Goal: Transaction & Acquisition: Download file/media

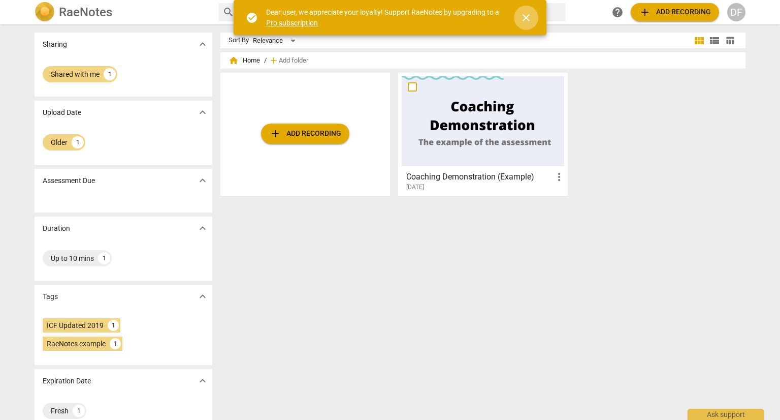
click at [529, 17] on span "close" at bounding box center [526, 18] width 12 height 12
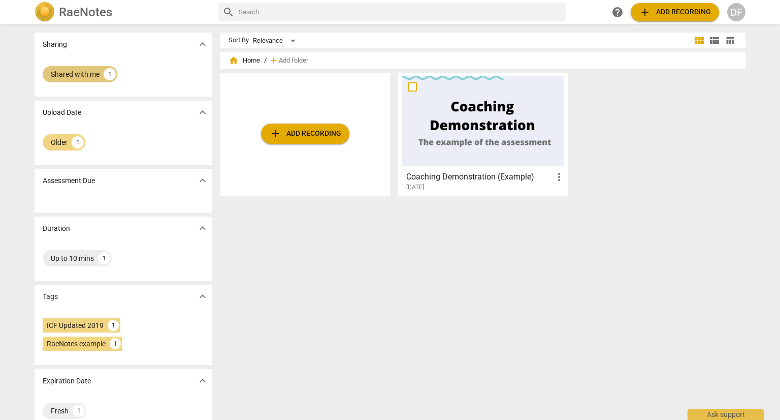
click at [68, 69] on div "Shared with me" at bounding box center [75, 74] width 49 height 10
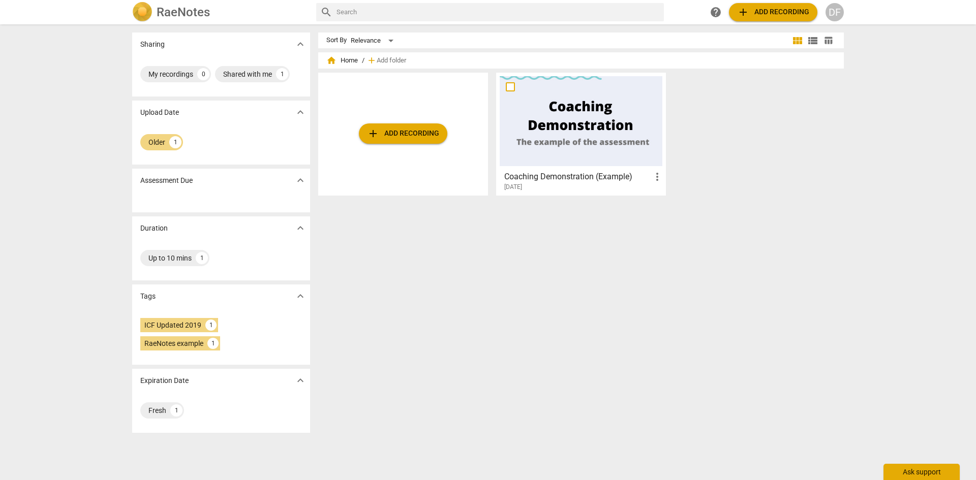
click at [780, 419] on div "Ask support" at bounding box center [921, 472] width 76 height 16
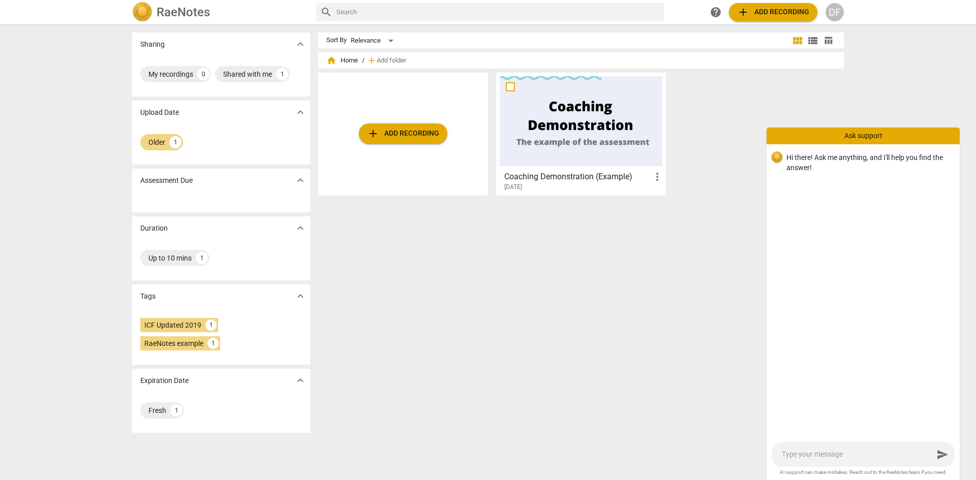
click at [780, 419] on textarea at bounding box center [856, 455] width 151 height 10
type textarea "H"
type textarea "Hi"
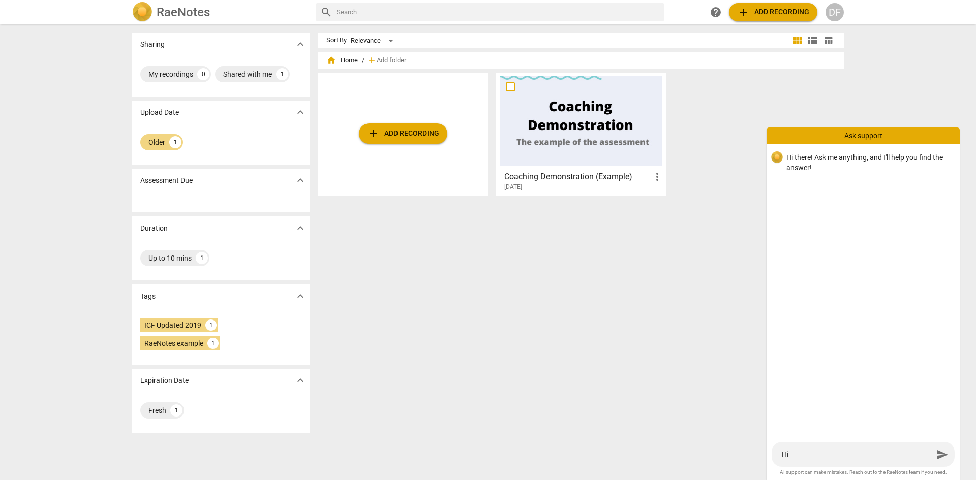
type textarea "Hi,"
type textarea "Hi, I"
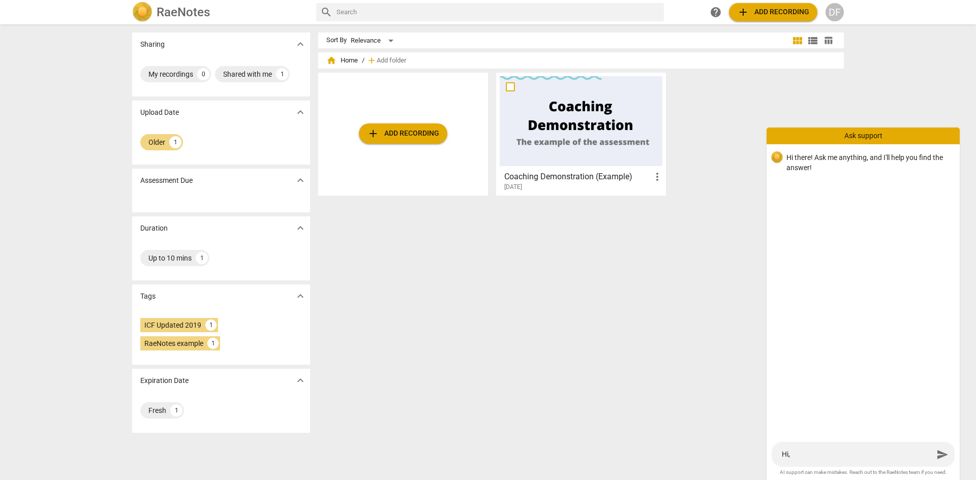
type textarea "Hi, I"
type textarea "Hi, I h"
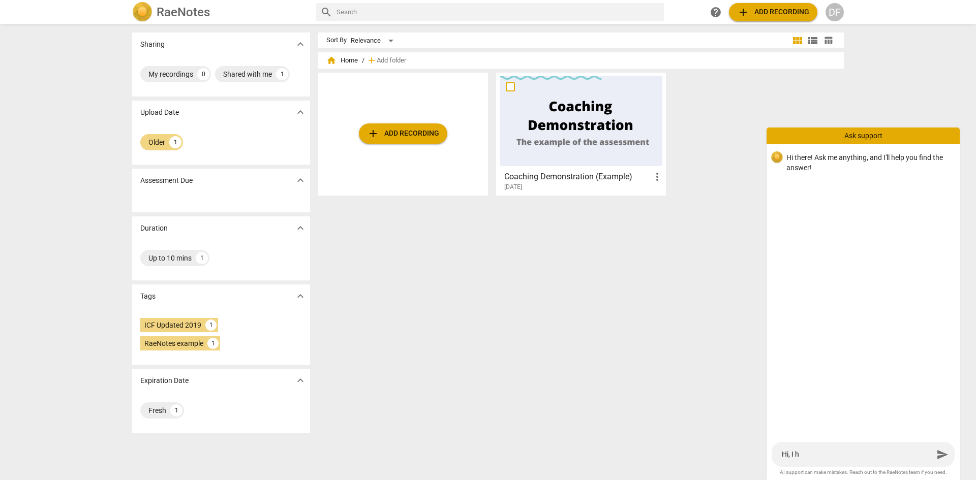
type textarea "Hi, I ha"
type textarea "Hi, I hav"
type textarea "Hi, I have"
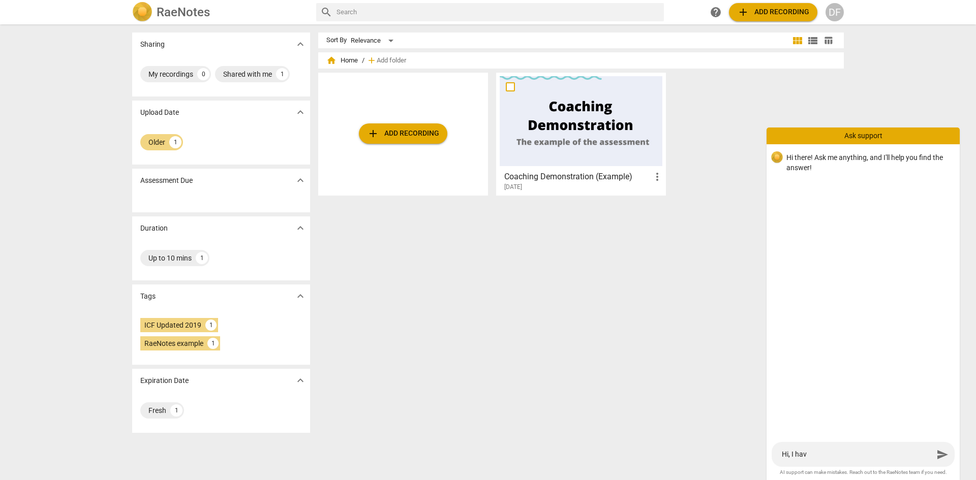
type textarea "Hi, I have"
type textarea "Hi, I have a"
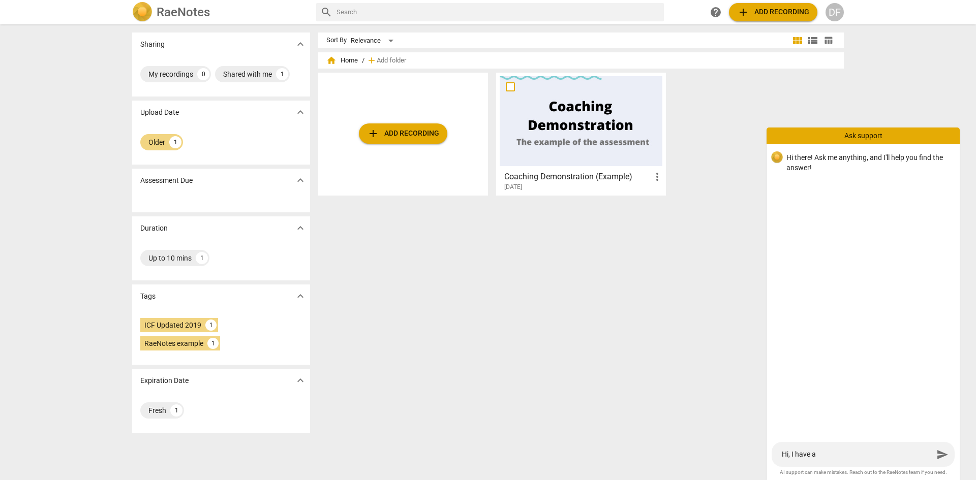
type textarea "Hi, I have a"
type textarea "Hi, I have a R"
type textarea "Hi, I have a Ra"
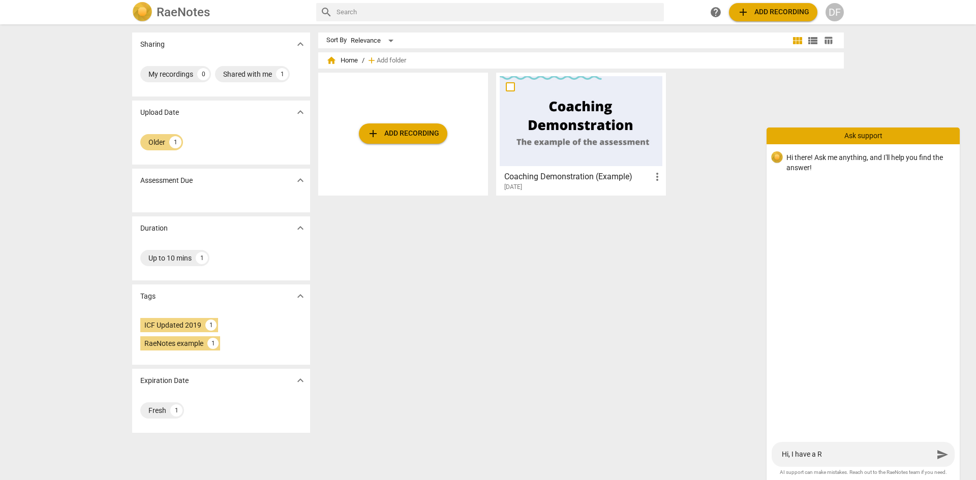
type textarea "Hi, I have a Ra"
type textarea "Hi, I have a [PERSON_NAME]"
type textarea "Hi, I have a RaeN"
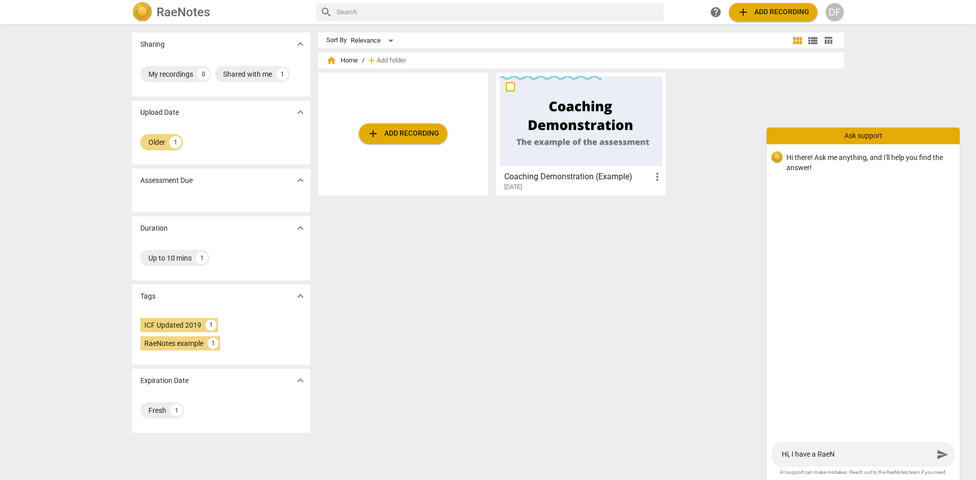
type textarea "Hi, I have a RaeNo"
type textarea "Hi, I have a RaeNot"
type textarea "Hi, I have a RaeNots"
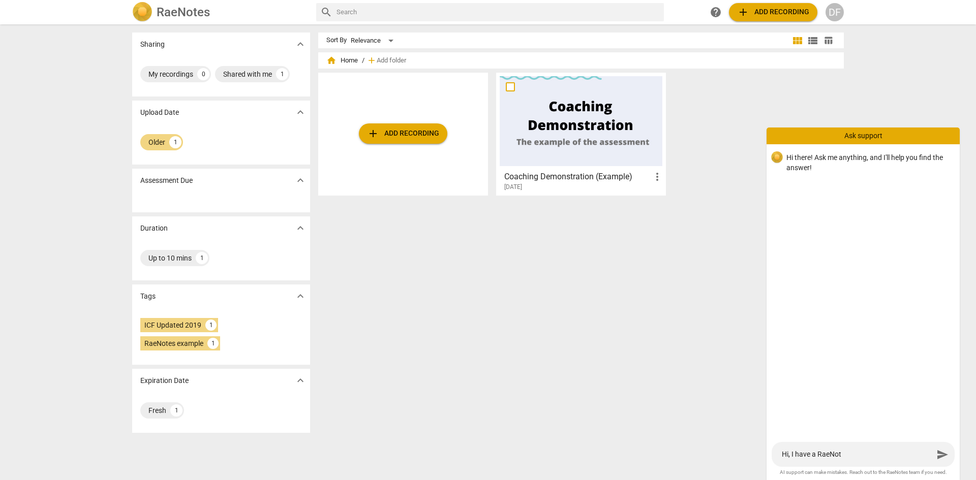
type textarea "Hi, I have a RaeNots"
type textarea "Hi, I have a RaeNot"
type textarea "Hi, I have a RaeNote"
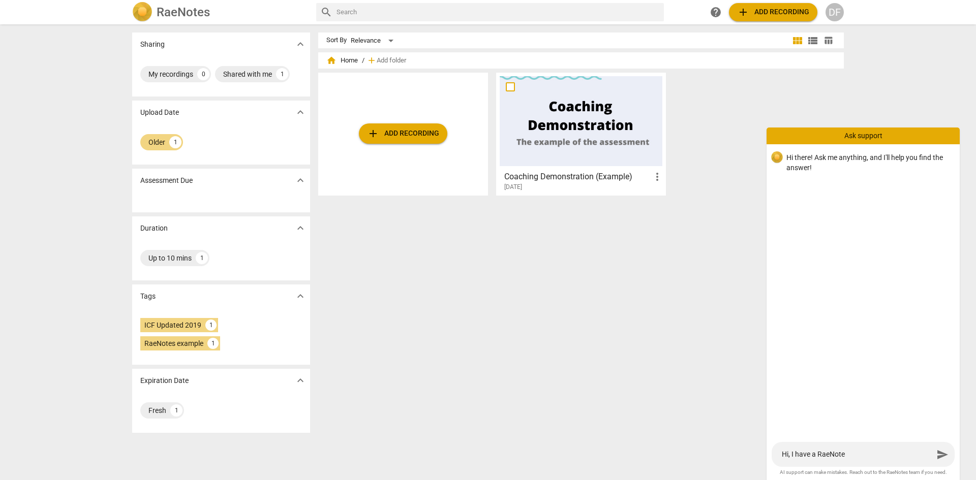
type textarea "Hi, I have a RaeNotes"
type textarea "Hi, I have a RaeNotes r"
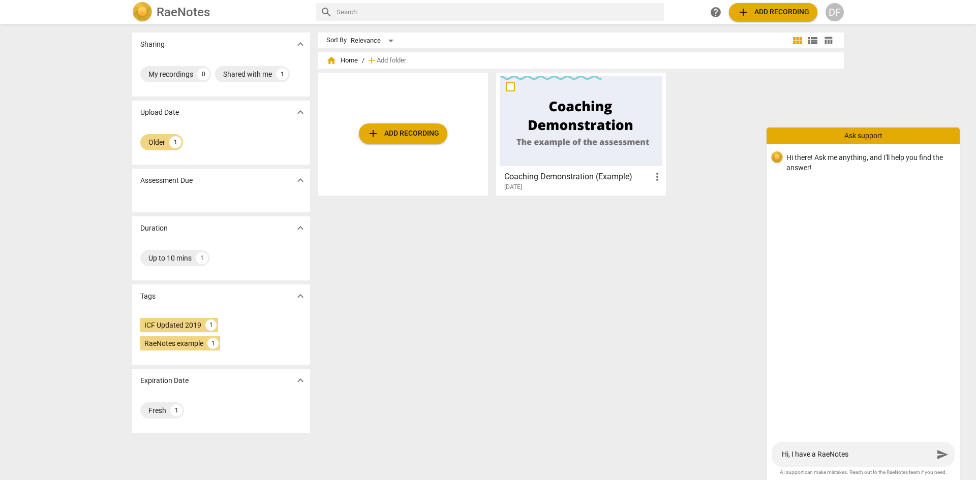
type textarea "Hi, I have a RaeNotes r"
type textarea "Hi, I have a RaeNotes re"
type textarea "Hi, I have a RaeNotes rec"
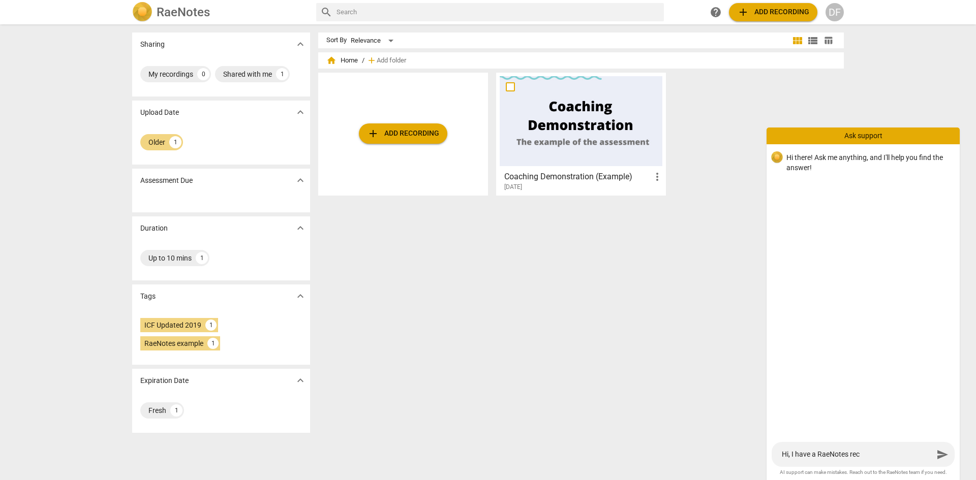
type textarea "Hi, I have a RaeNotes reco"
type textarea "Hi, I have a RaeNotes recor"
type textarea "Hi, I have a RaeNotes record"
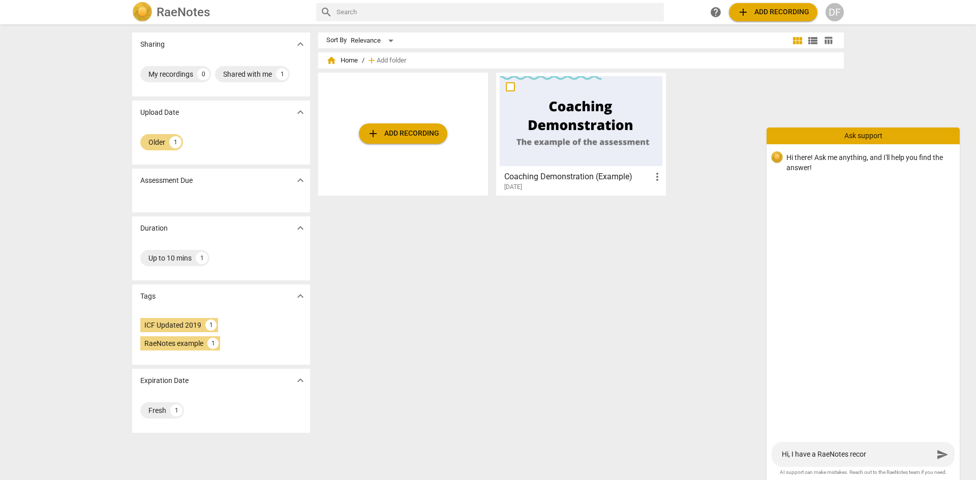
type textarea "Hi, I have a RaeNotes record"
type textarea "Hi, I have a RaeNotes recordi"
type textarea "Hi, I have a RaeNotes recordin"
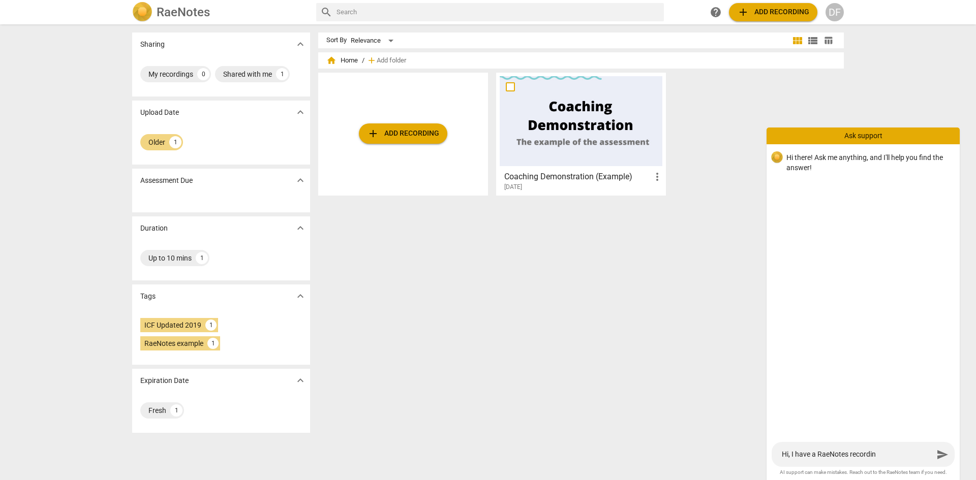
type textarea "Hi, I have a RaeNotes recording"
type textarea "Hi, I have a RaeNotes recording a"
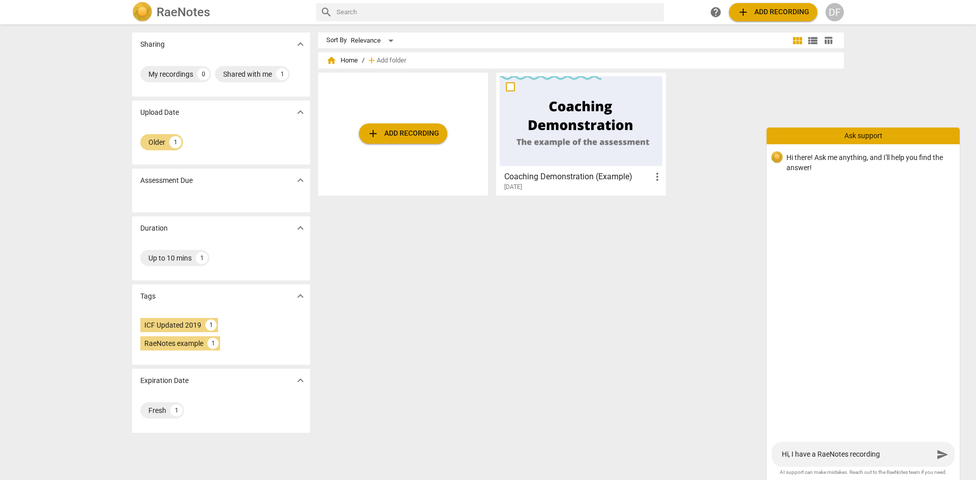
type textarea "Hi, I have a RaeNotes recording a"
type textarea "Hi, I have a RaeNotes recording an"
type textarea "Hi, I have a RaeNotes recording and"
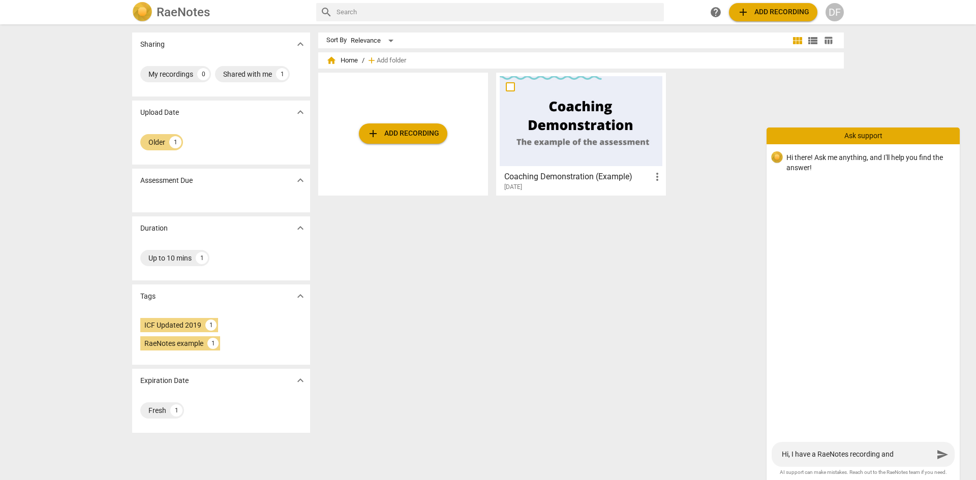
type textarea "Hi, I have a RaeNotes recording and"
type textarea "Hi, I have a RaeNotes recording and i"
type textarea "Hi, I have a RaeNotes recording and it"
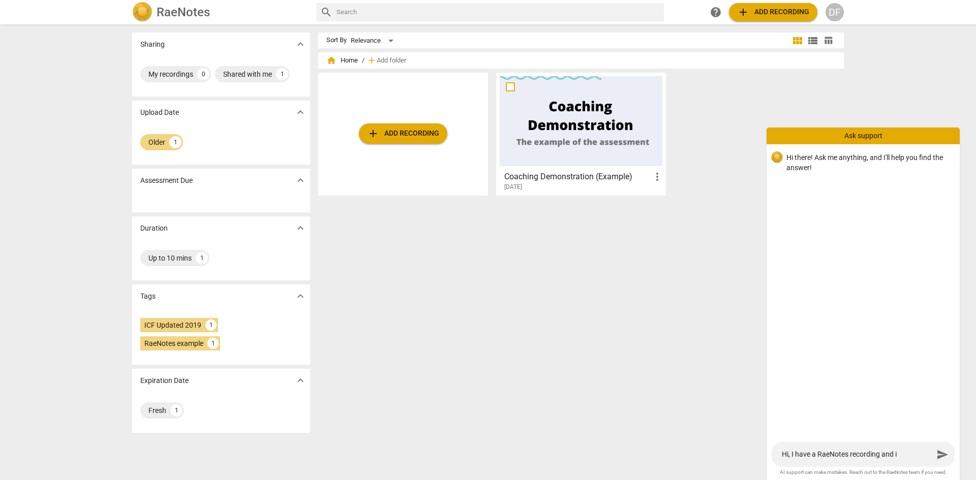
type textarea "Hi, I have a RaeNotes recording and it"
type textarea "Hi, I have a RaeNotes recording and it'"
type textarea "Hi, I have a RaeNotes recording and it's"
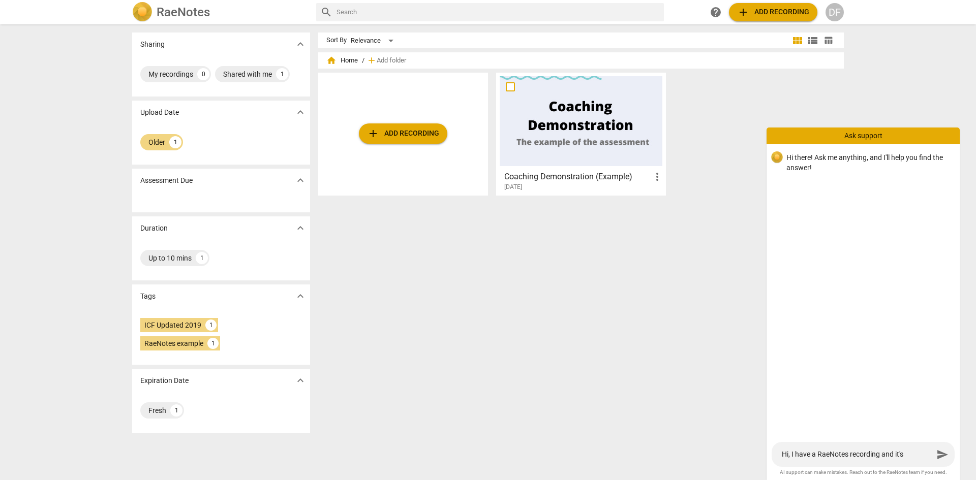
type textarea "Hi, I have a RaeNotes recording and it's"
type textarea "Hi, I have a RaeNotes recording and it's n"
type textarea "Hi, I have a RaeNotes recording and it's no"
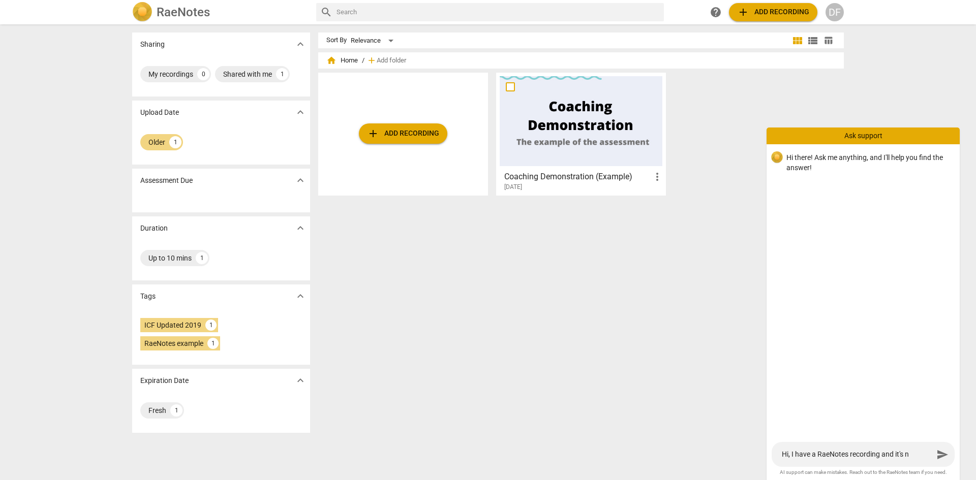
type textarea "Hi, I have a RaeNotes recording and it's no"
type textarea "Hi, I have a RaeNotes recording and it's not"
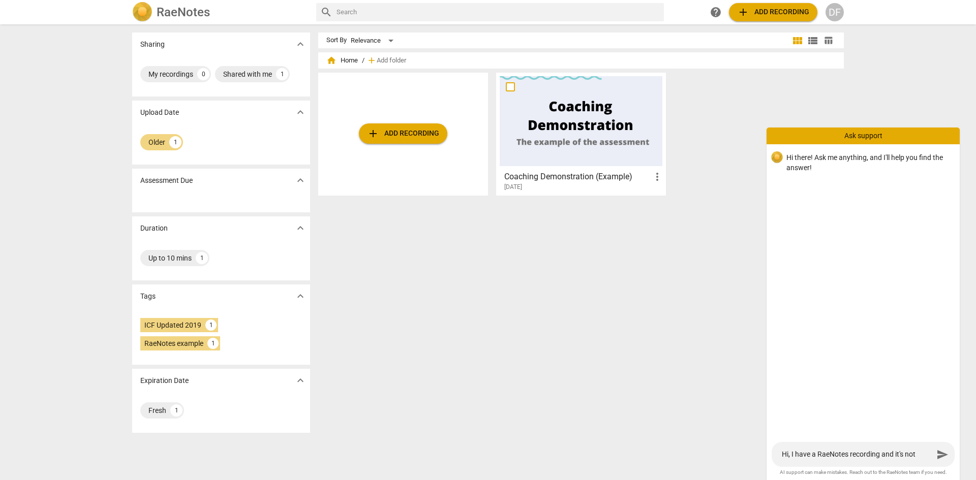
type textarea "Hi, I have a [PERSON_NAME] recording and it's not s"
type textarea "Hi, I have a RaeNotes recording and it's not sh"
type textarea "Hi, I have a RaeNotes recording and it's not sho"
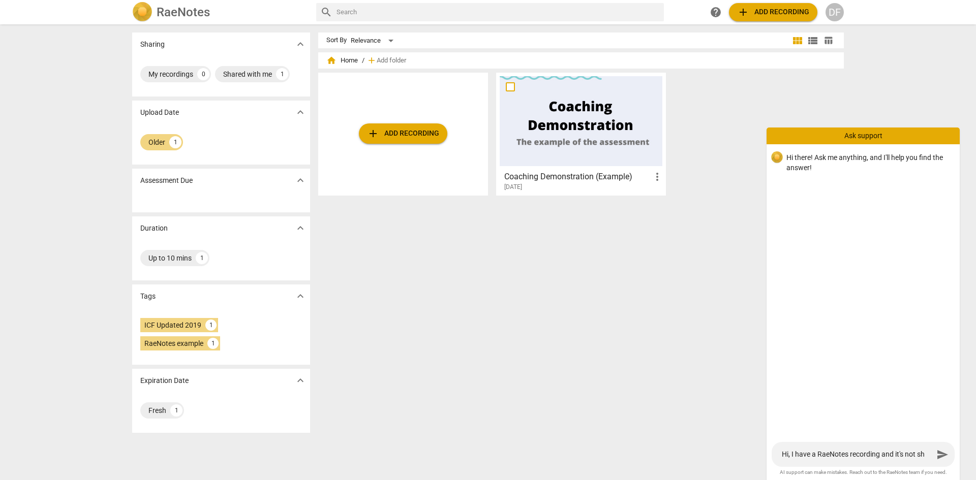
type textarea "Hi, I have a RaeNotes recording and it's not sho"
type textarea "Hi, I have a RaeNotes recording and it's not show"
type textarea "Hi, I have a [PERSON_NAME] recording and it's not showi"
type textarea "Hi, I have a [PERSON_NAME] recording and it's not showin"
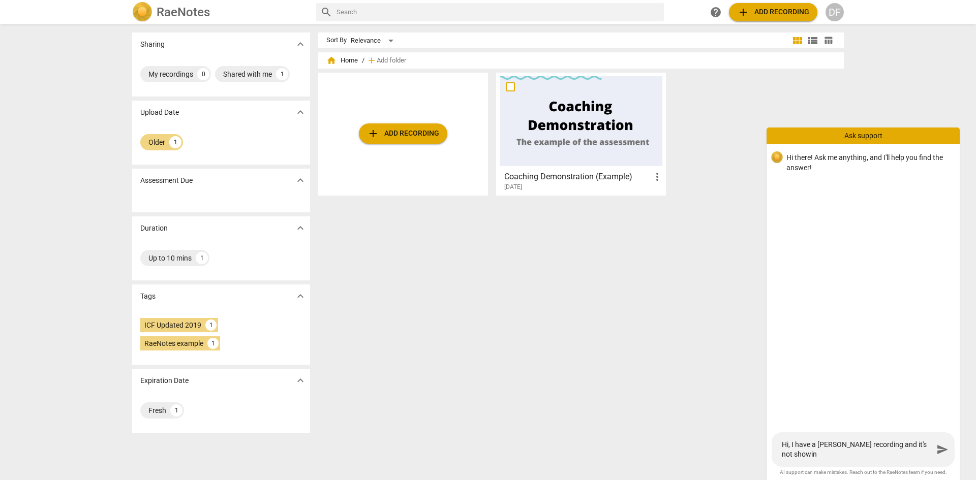
type textarea "Hi, I have a RaeNotes recording and it's not showing"
type textarea "Hi, I have a RaeNotes recording and it's not showing i"
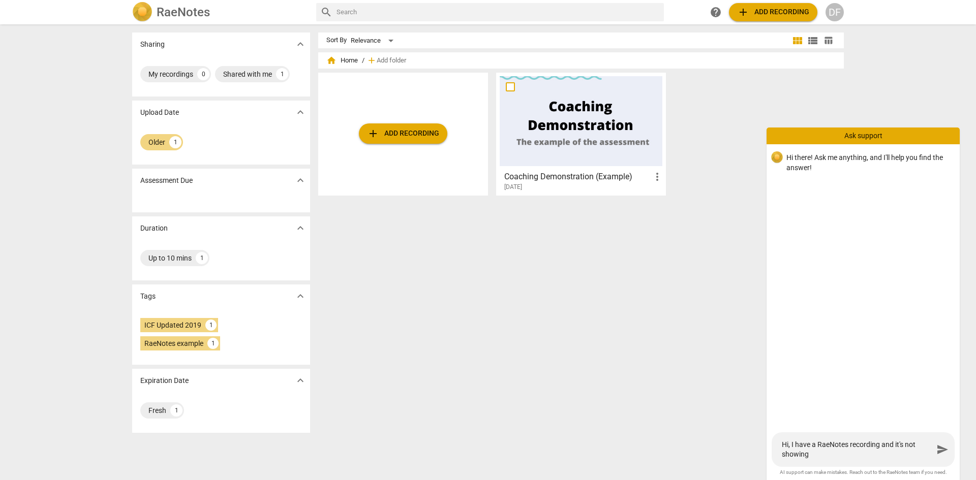
type textarea "Hi, I have a RaeNotes recording and it's not showing i"
type textarea "Hi, I have a RaeNotes recording and it's not showing in"
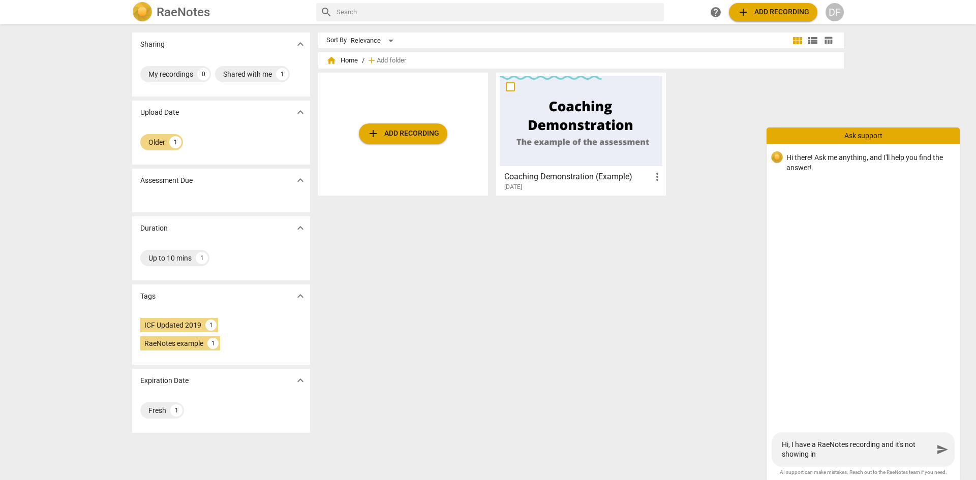
type textarea "Hi, I have a RaeNotes recording and it's not showing in m"
type textarea "Hi, I have a RaeNotes recording and it's not showing in my"
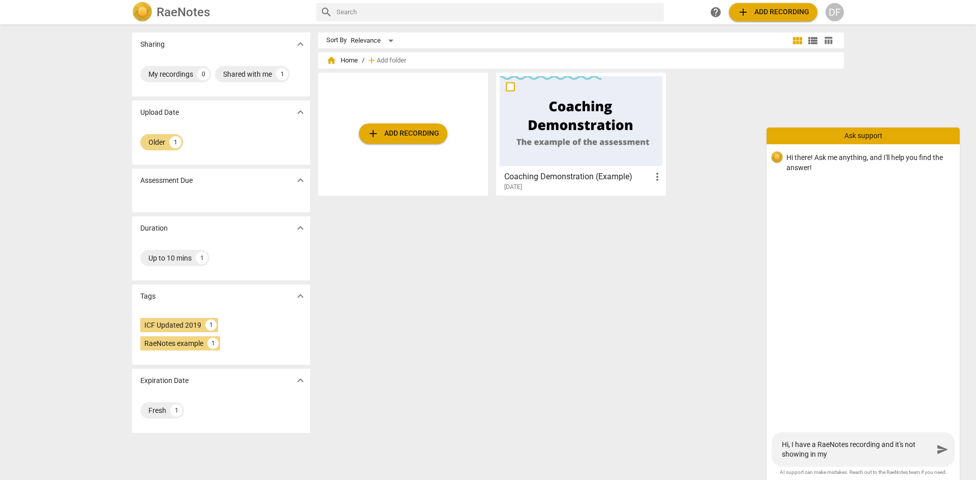
type textarea "Hi, I have a RaeNotes recording and it's not showing in my"
type textarea "Hi, I have a RaeNotes recording and it's not showing in my f"
type textarea "Hi, I have a RaeNotes recording and it's not showing in my fi"
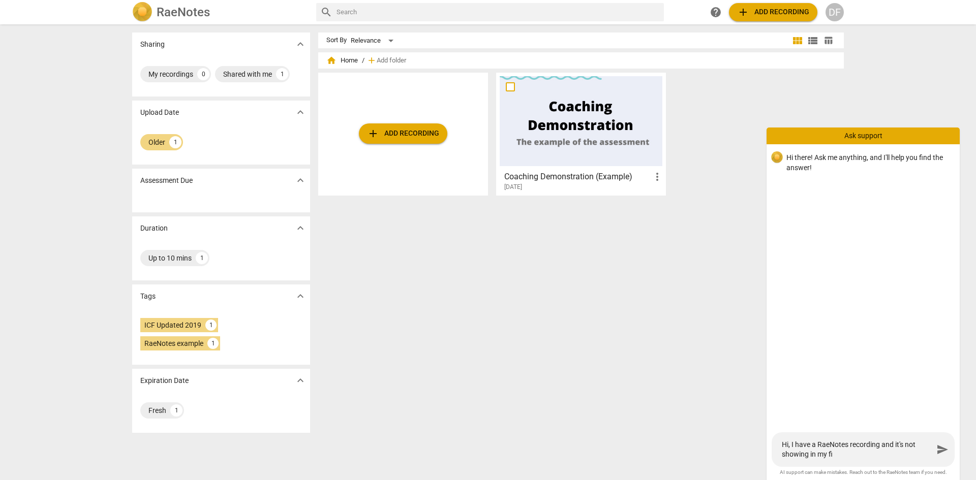
type textarea "Hi, I have a RaeNotes recording and it's not showing in my fil"
type textarea "Hi, I have a RaeNotes recording and it's not showing in my file"
type textarea "Hi, I have a RaeNotes recording and it's not showing in my file."
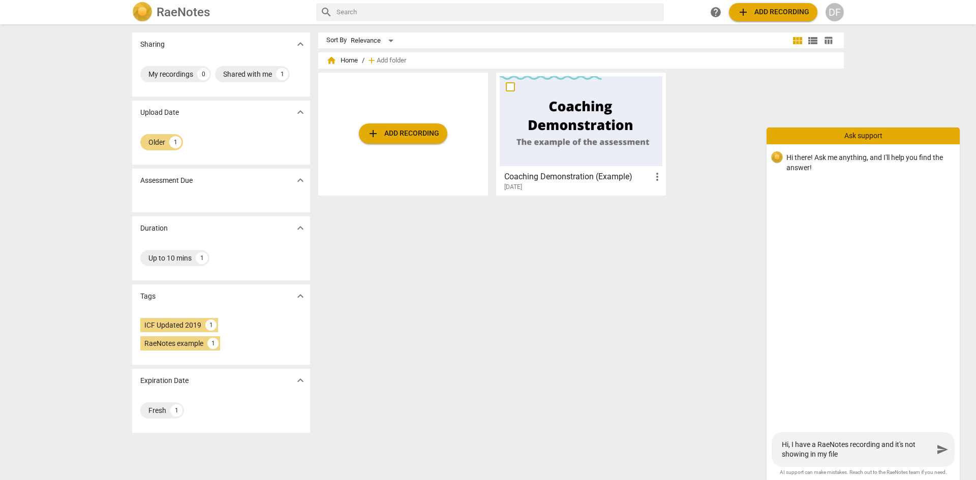
type textarea "Hi, I have a RaeNotes recording and it's not showing in my file."
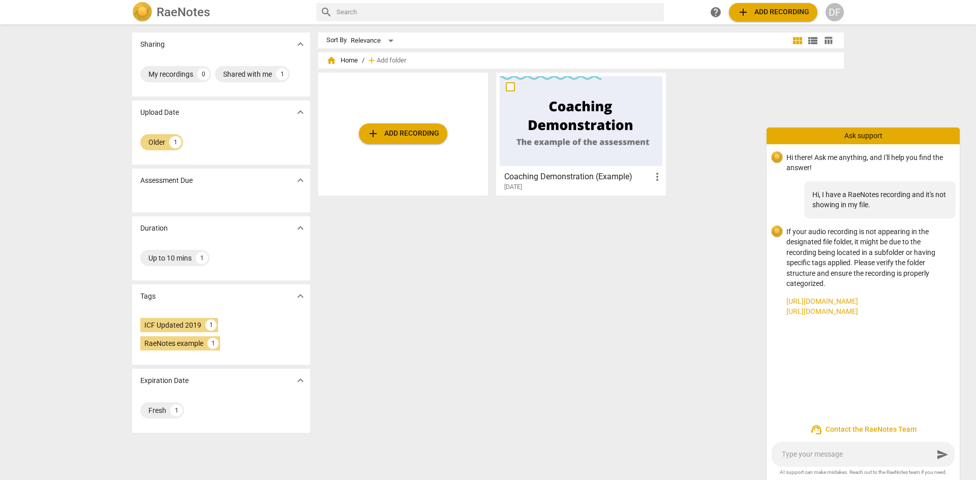
click at [780, 303] on link "[URL][DOMAIN_NAME]" at bounding box center [868, 301] width 165 height 11
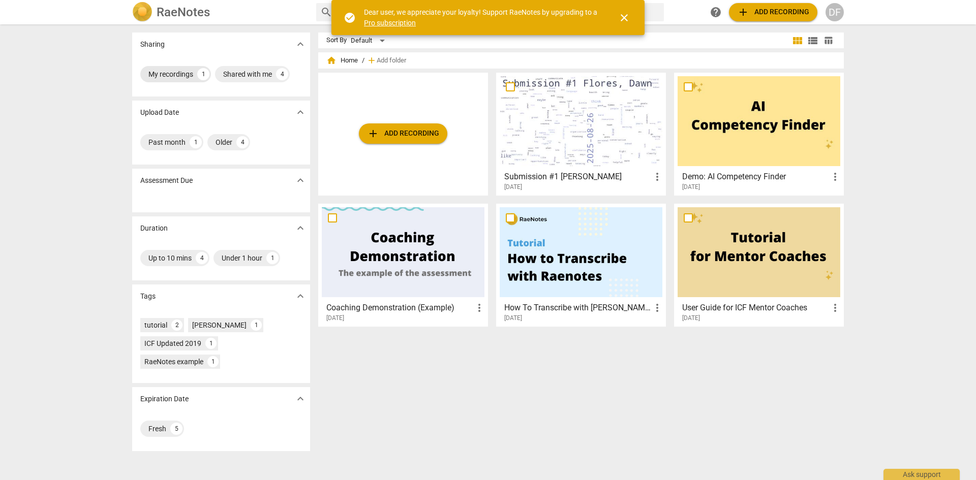
click at [164, 76] on div "My recordings" at bounding box center [170, 74] width 45 height 10
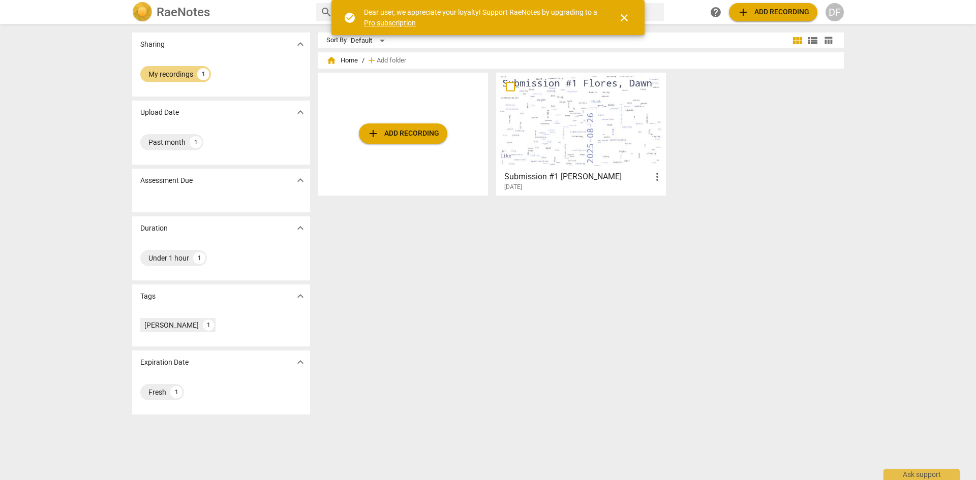
click at [524, 178] on h3 "Submission #1 Flores, Dawn" at bounding box center [577, 177] width 147 height 12
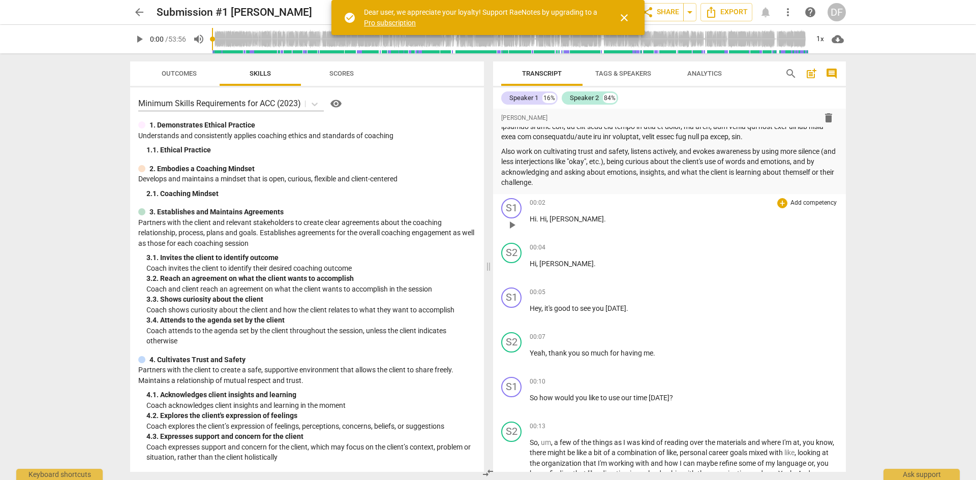
scroll to position [152, 0]
click at [614, 76] on span "Tags & Speakers" at bounding box center [623, 74] width 56 height 8
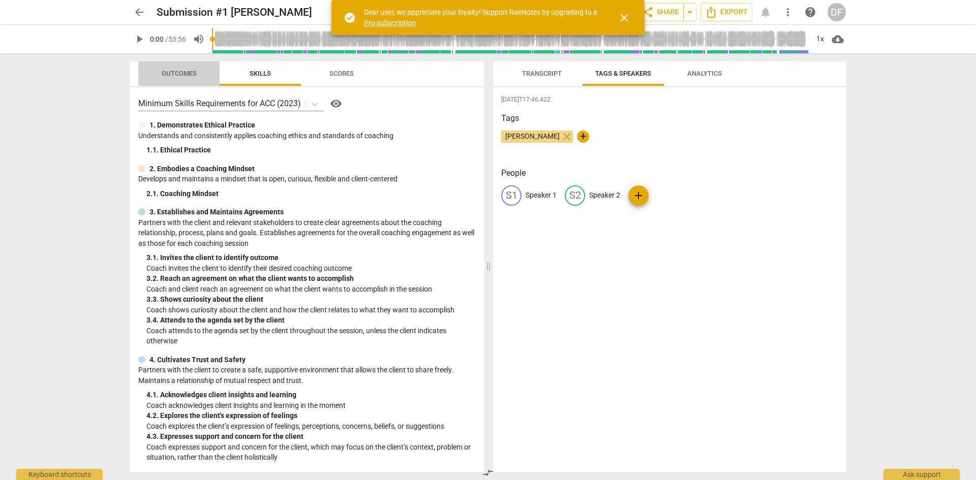
click at [180, 77] on span "Outcomes" at bounding box center [178, 74] width 59 height 14
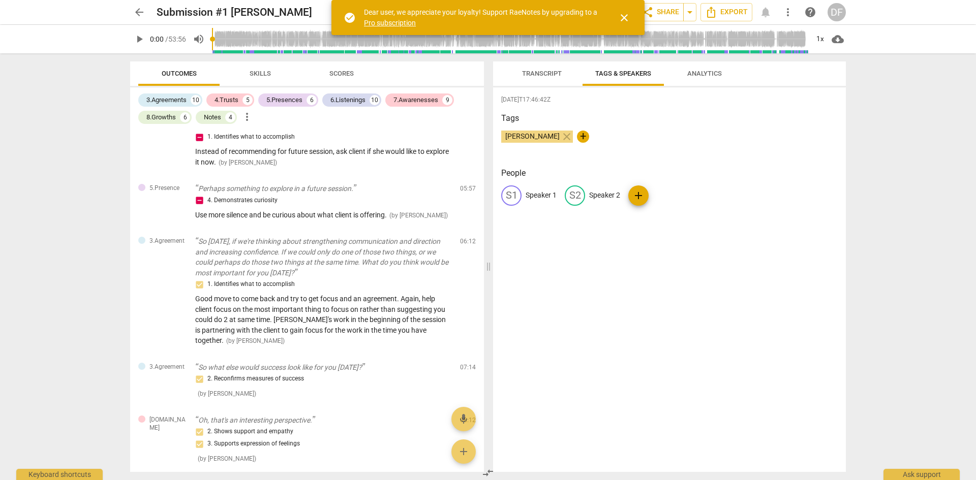
scroll to position [508, 0]
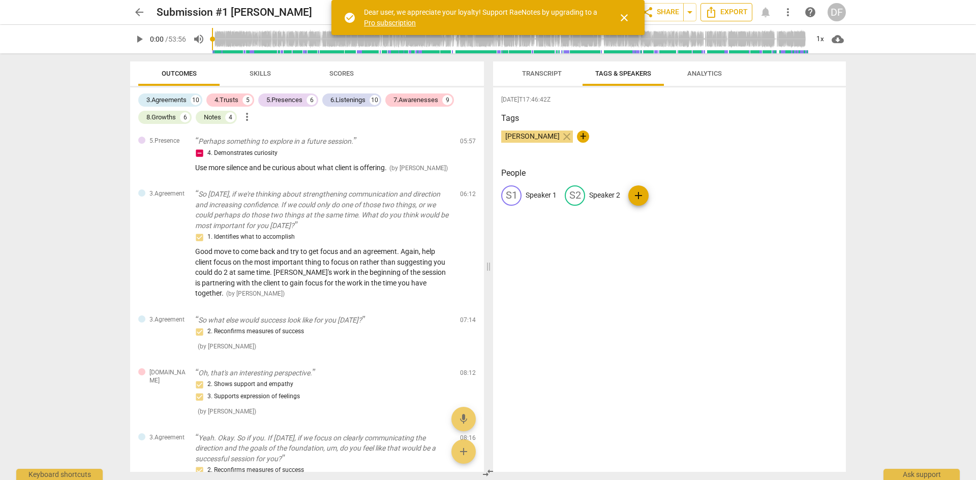
click at [723, 11] on span "Export" at bounding box center [726, 12] width 43 height 12
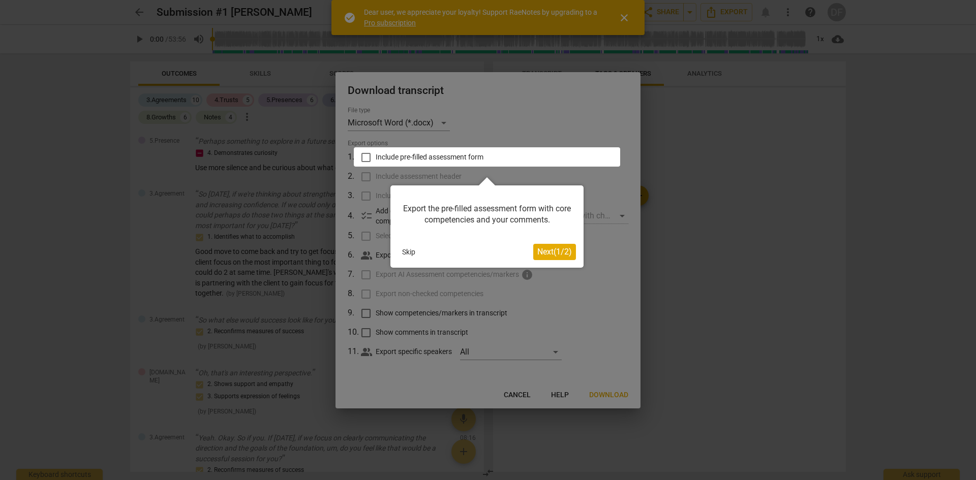
click at [545, 251] on span "Next ( 1 / 2 )" at bounding box center [554, 252] width 35 height 10
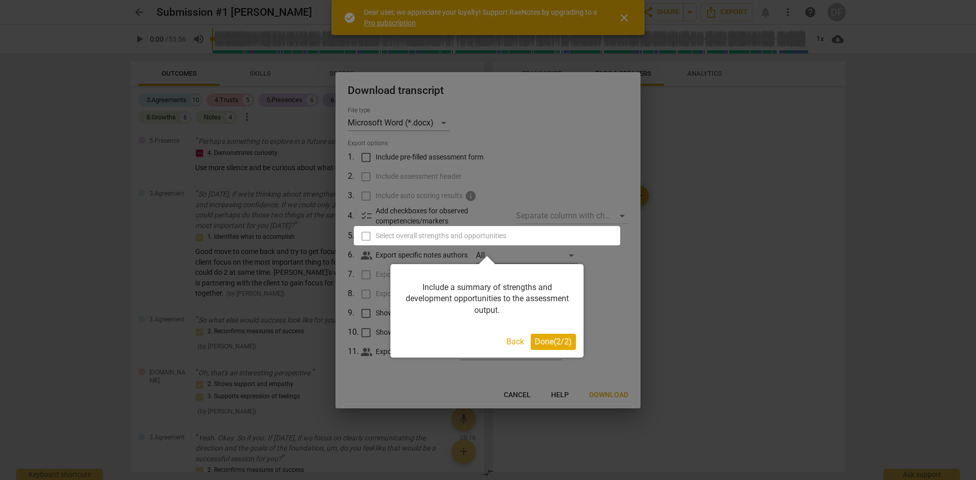
click at [363, 238] on div at bounding box center [487, 235] width 266 height 19
click at [513, 338] on button "Back" at bounding box center [515, 342] width 26 height 16
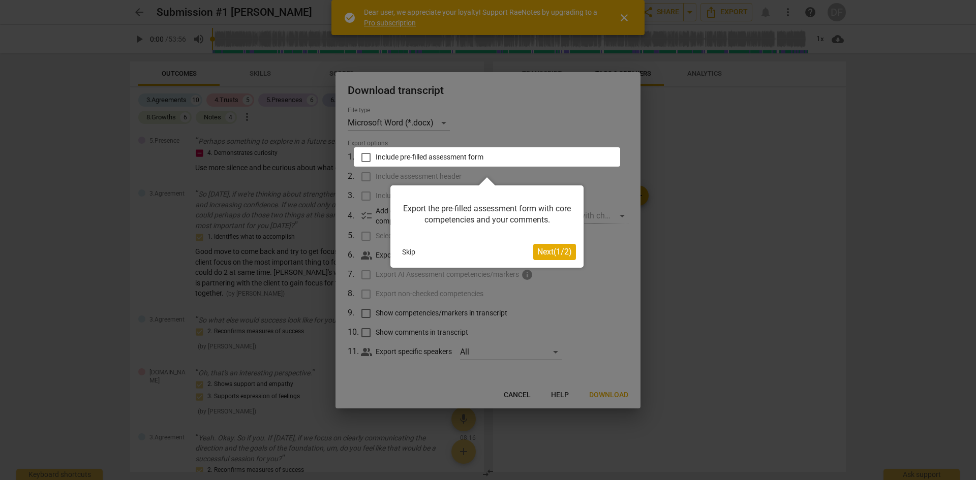
click at [406, 253] on button "Skip" at bounding box center [408, 251] width 21 height 15
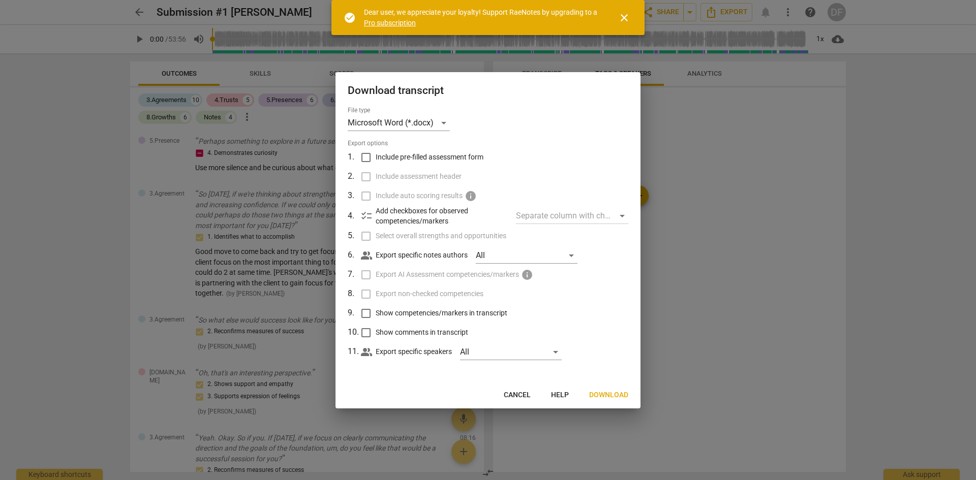
click at [368, 158] on input "Include pre-filled assessment form" at bounding box center [365, 157] width 19 height 19
checkbox input "true"
click at [365, 177] on input "Include assessment header" at bounding box center [365, 176] width 19 height 19
checkbox input "true"
click at [364, 201] on label "Include auto scoring results info" at bounding box center [487, 195] width 266 height 19
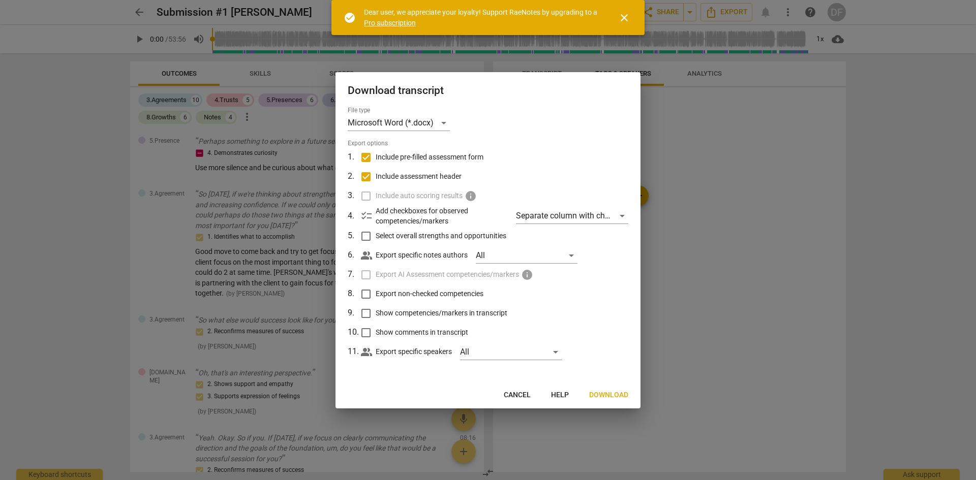
click at [369, 293] on input "Export non-checked competencies" at bounding box center [365, 294] width 19 height 19
checkbox input "true"
click at [365, 312] on input "Show competencies/markers in transcript" at bounding box center [365, 313] width 19 height 19
checkbox input "true"
click at [367, 332] on input "Show comments in transcript" at bounding box center [365, 332] width 19 height 19
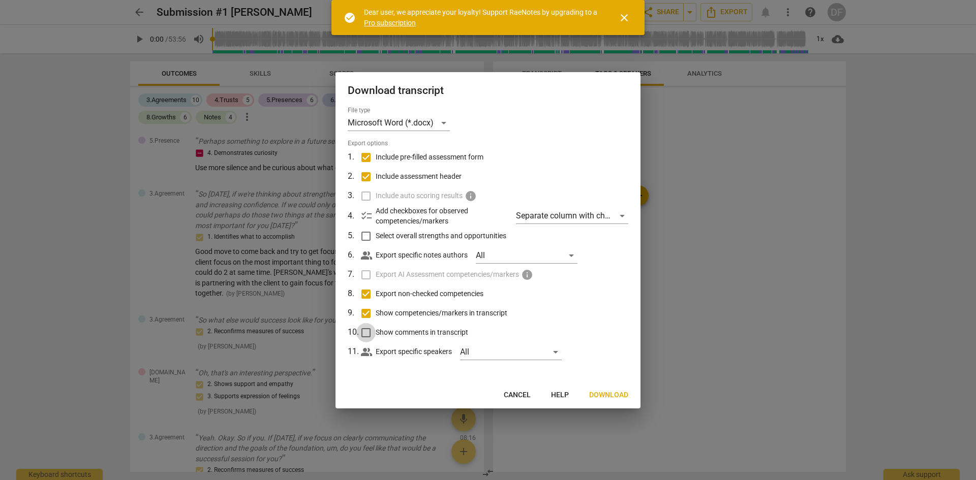
checkbox input "true"
click at [607, 395] on span "Download" at bounding box center [608, 395] width 39 height 10
